Goal: Task Accomplishment & Management: Manage account settings

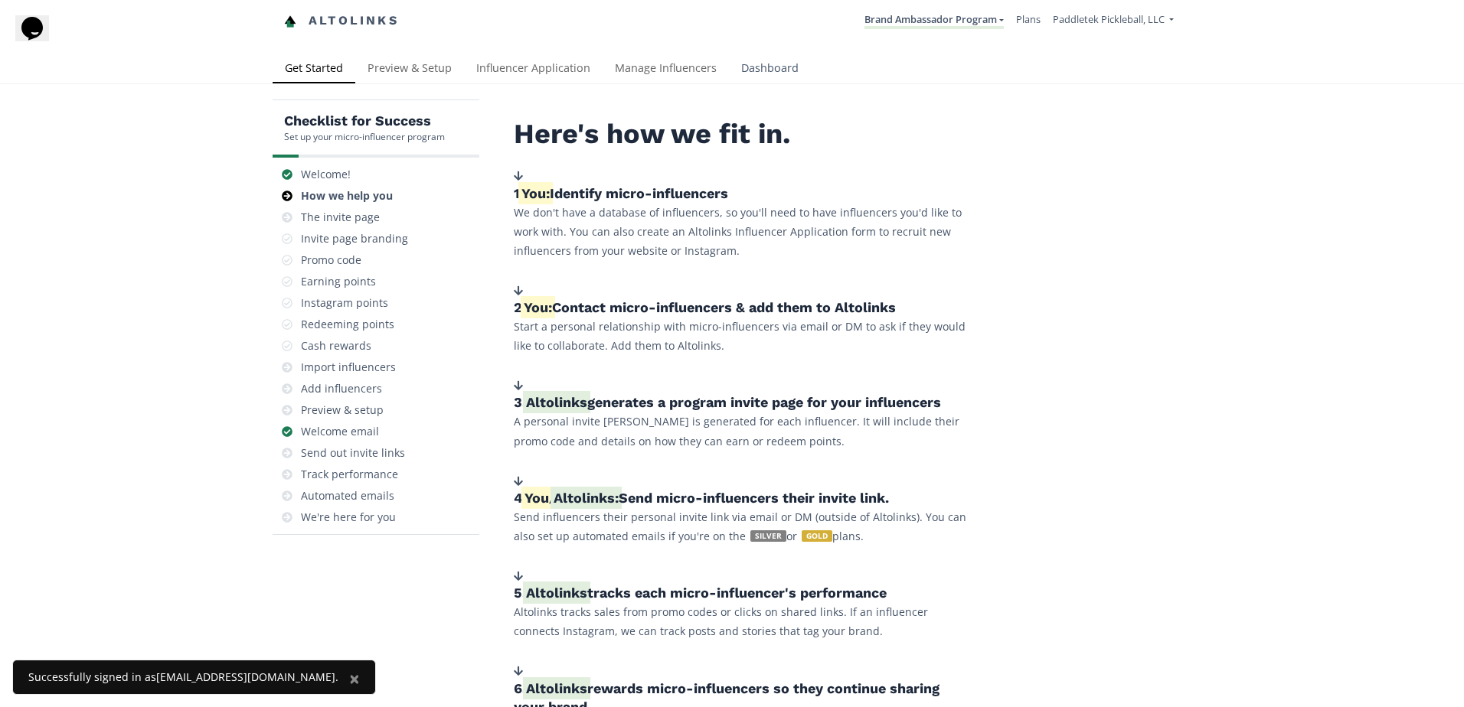
click at [756, 70] on link "Dashboard" at bounding box center [770, 69] width 82 height 31
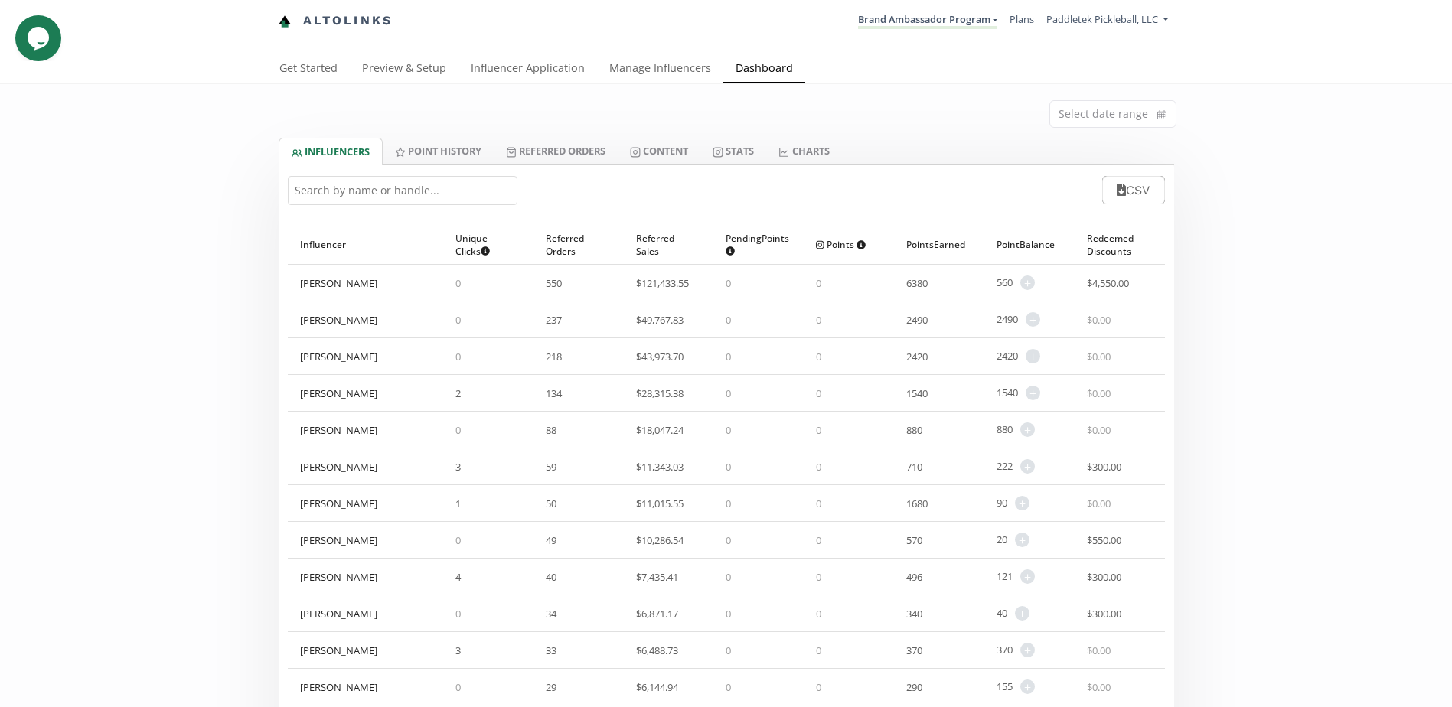
click at [348, 196] on input "text" at bounding box center [403, 190] width 230 height 29
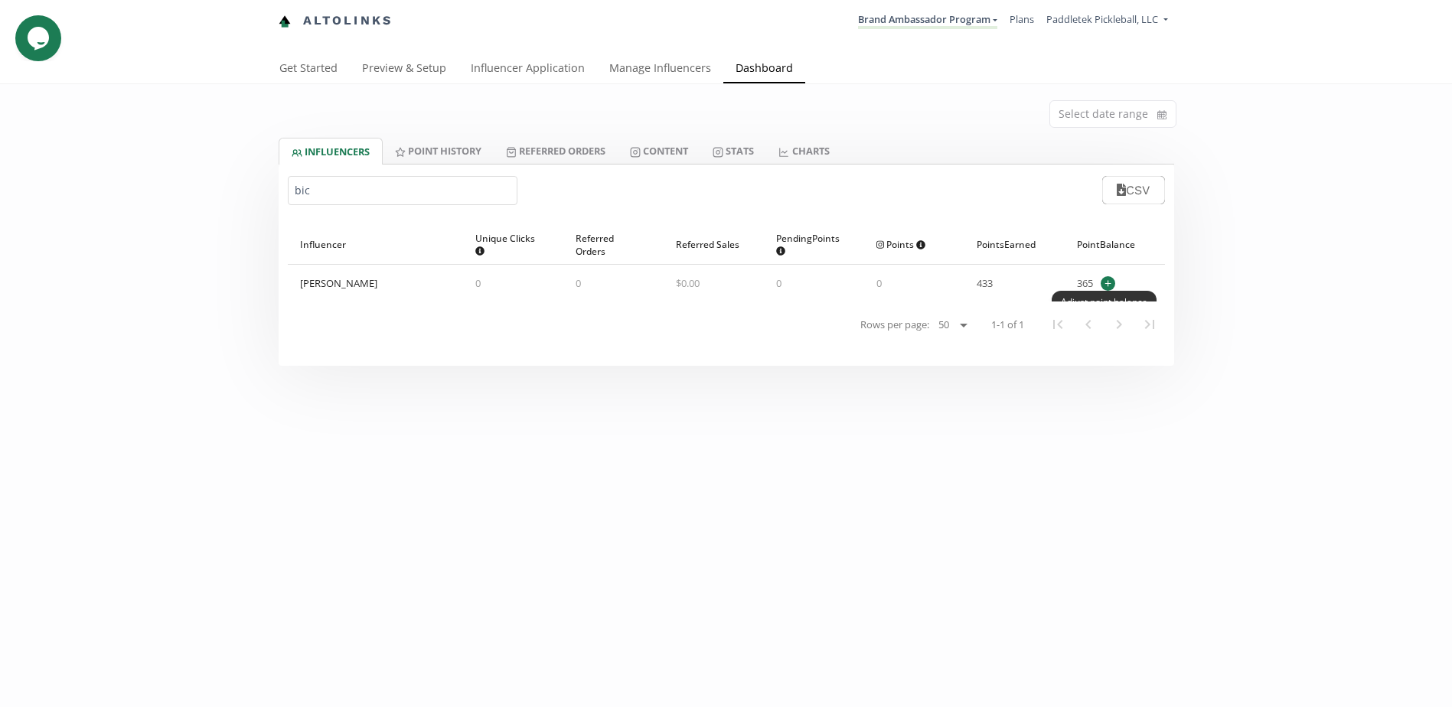
type input "bic"
click at [1109, 284] on span "+" at bounding box center [1108, 283] width 15 height 15
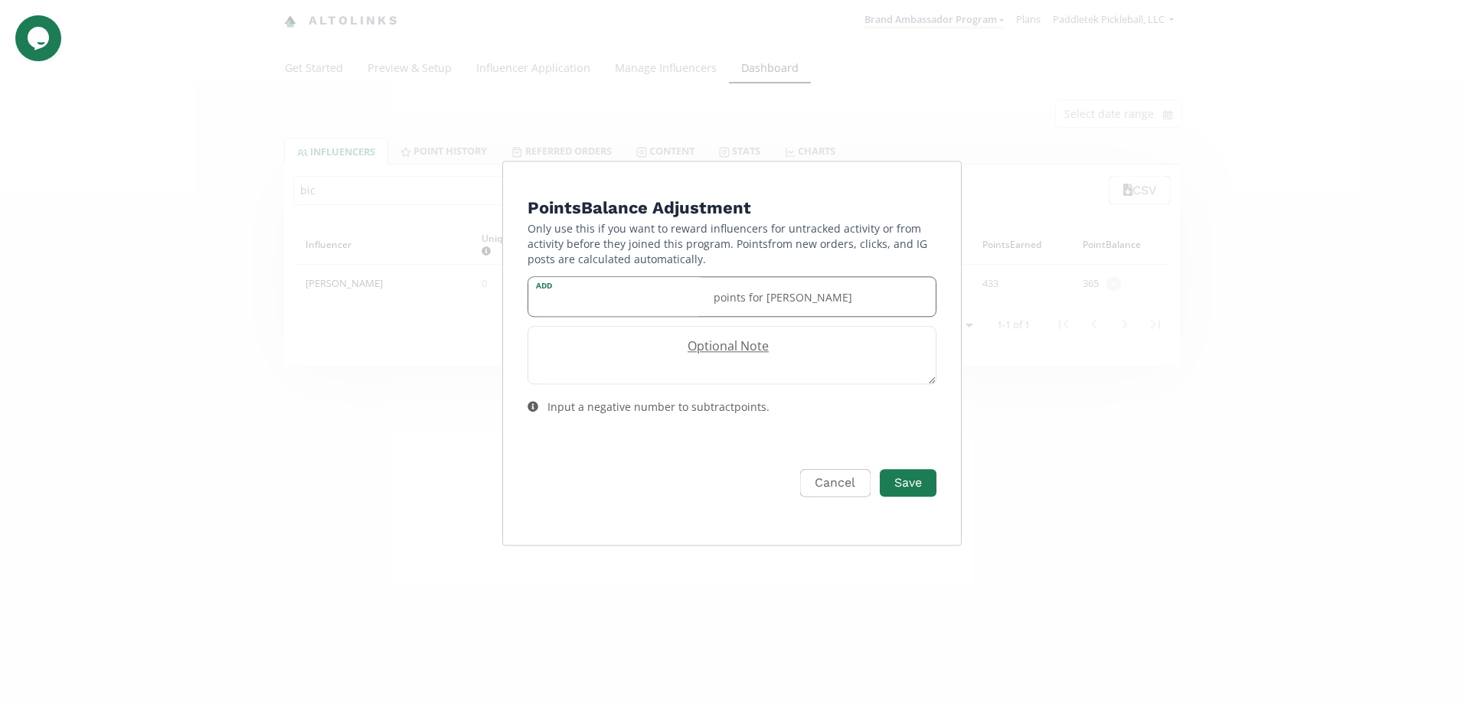
click at [652, 307] on input "Edit Program" at bounding box center [616, 296] width 176 height 39
type input "1"
type input "20"
click at [923, 476] on button "Save" at bounding box center [907, 483] width 61 height 33
